Goal: Transaction & Acquisition: Purchase product/service

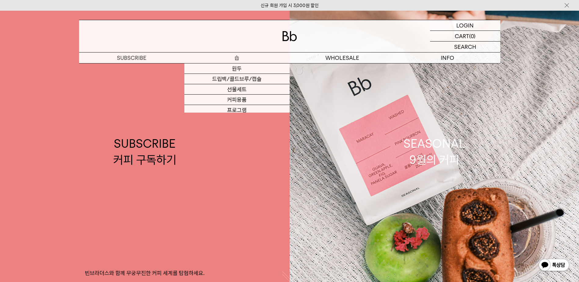
click at [232, 58] on p "숍" at bounding box center [236, 57] width 105 height 11
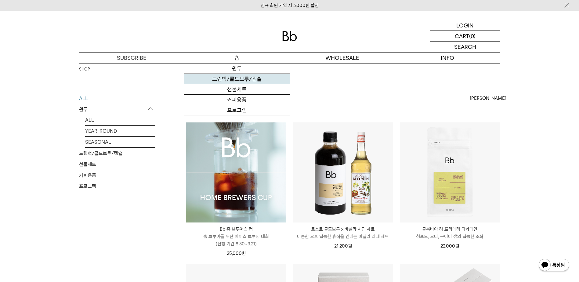
click at [239, 78] on link "드립백/콜드브루/캡슐" at bounding box center [236, 79] width 105 height 10
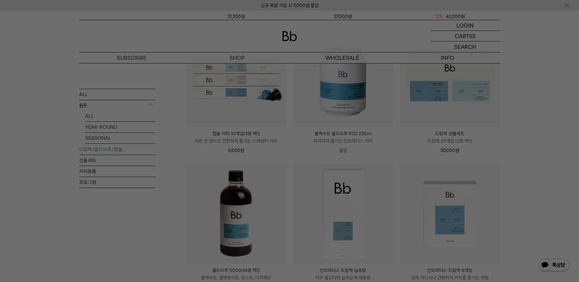
scroll to position [147, 0]
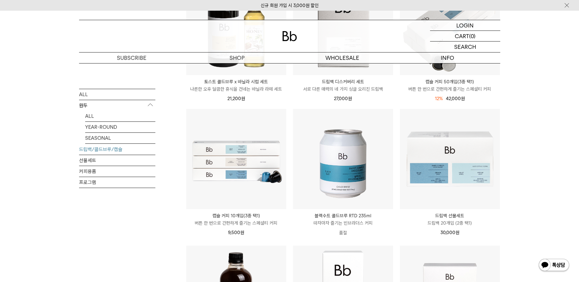
click at [557, 49] on div "LOGIN 로그인 LOGIN 로그인 CART 장바구니 (0) SEARCH 검색 검색폼 ** 추천상품" at bounding box center [289, 37] width 579 height 53
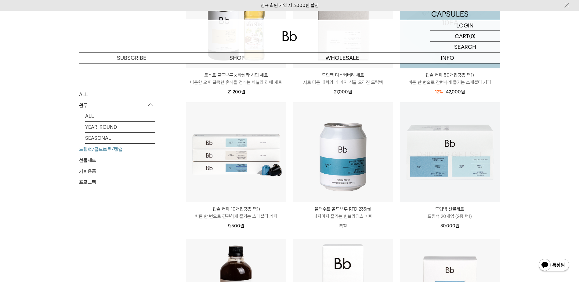
scroll to position [183, 0]
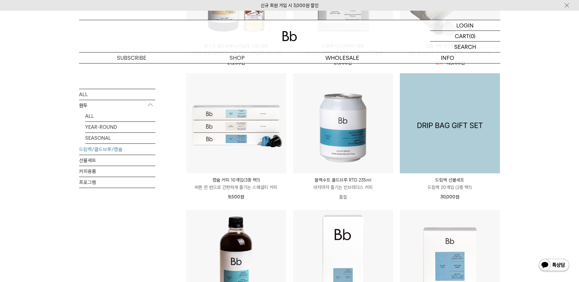
click at [464, 111] on img at bounding box center [450, 123] width 100 height 100
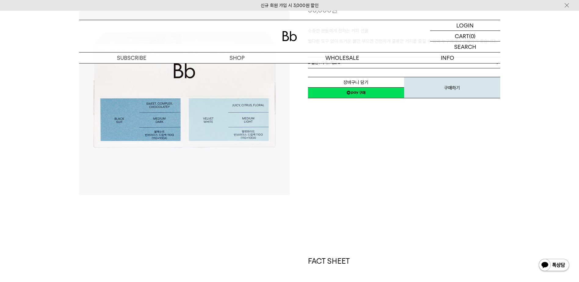
scroll to position [92, 0]
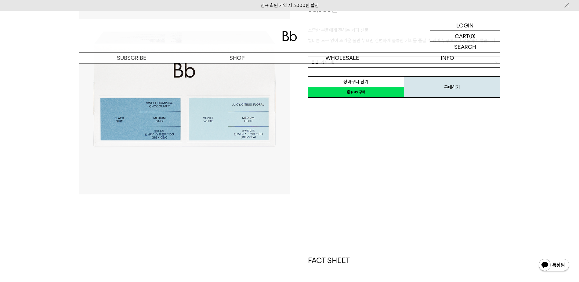
click at [394, 153] on div "**********" at bounding box center [394, 89] width 210 height 210
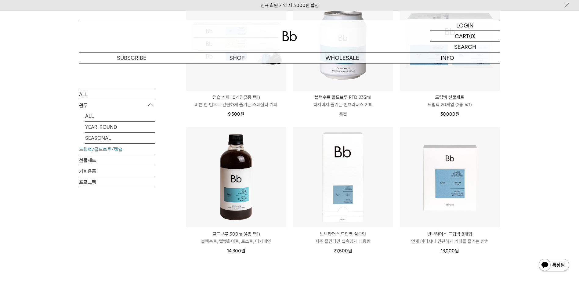
scroll to position [275, 0]
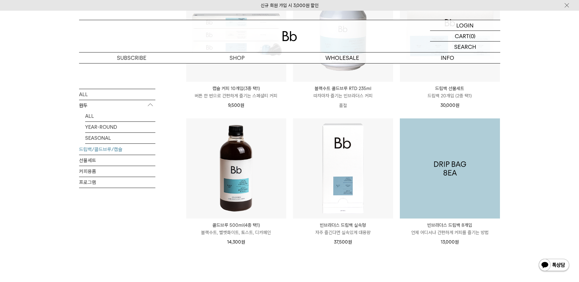
click at [454, 195] on img at bounding box center [450, 168] width 100 height 100
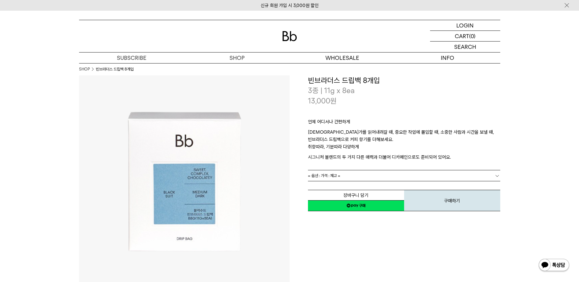
click at [361, 173] on link "= 옵션 : 가격 : 재고 =" at bounding box center [404, 175] width 192 height 11
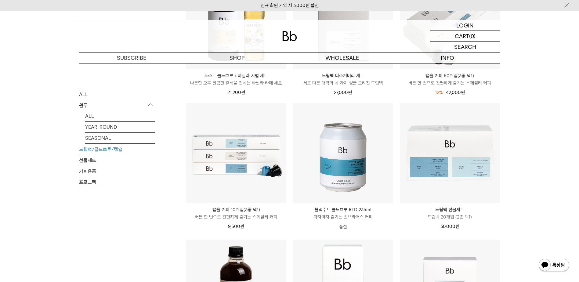
scroll to position [122, 0]
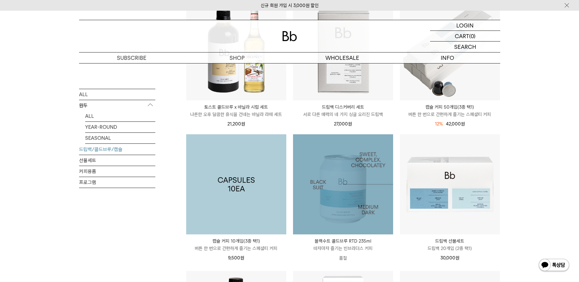
click at [189, 202] on img at bounding box center [236, 184] width 100 height 100
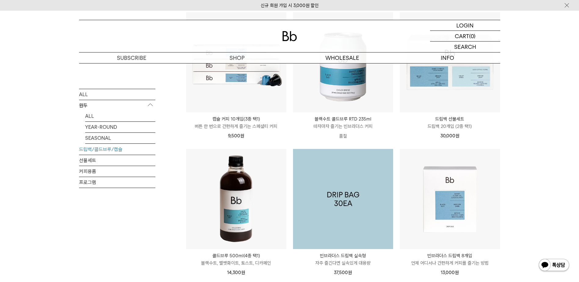
scroll to position [397, 0]
